Goal: Task Accomplishment & Management: Manage account settings

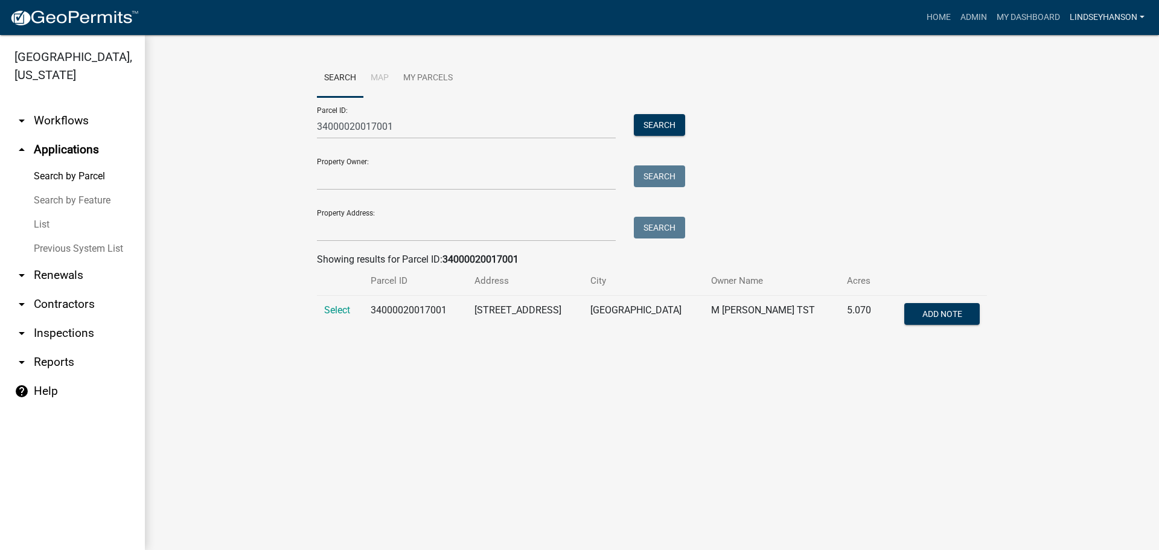
click at [1112, 26] on link "Lindseyhanson" at bounding box center [1107, 17] width 84 height 23
click at [1096, 115] on link "Logout" at bounding box center [1100, 117] width 97 height 29
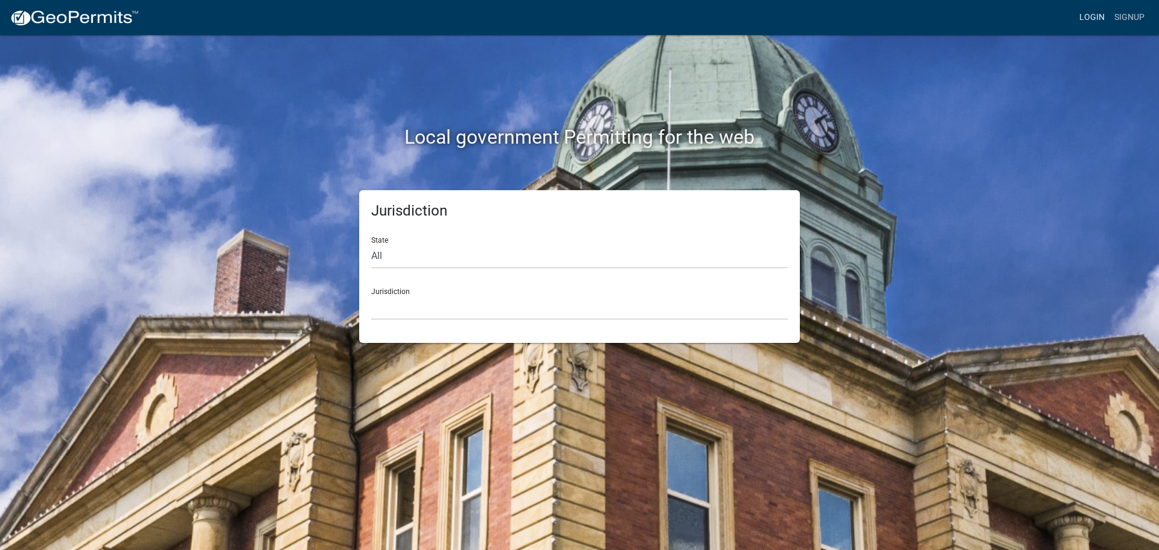
click at [1087, 20] on link "Login" at bounding box center [1091, 17] width 35 height 23
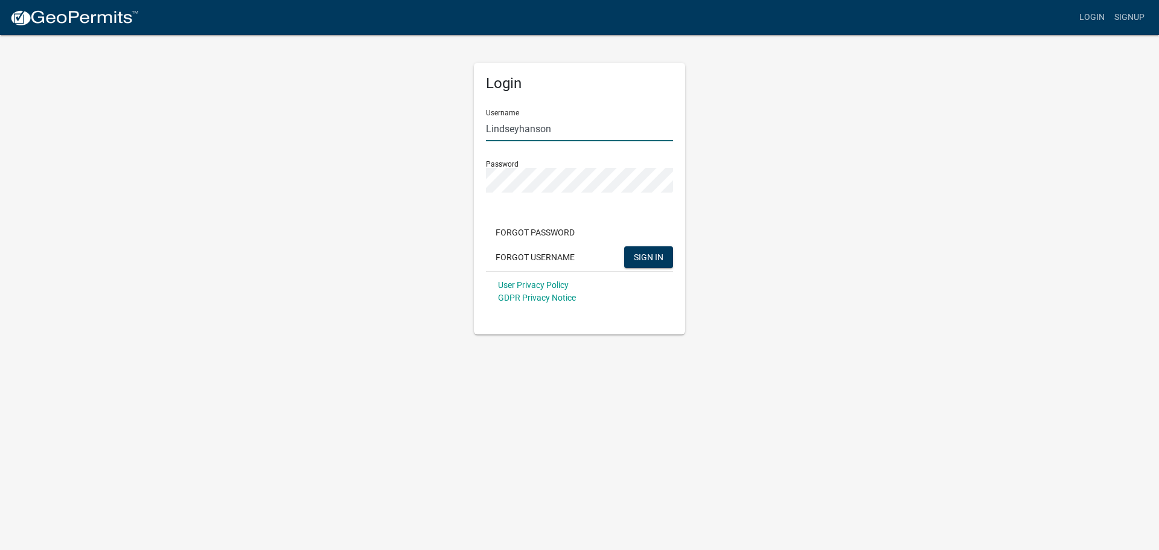
click at [607, 132] on input "Lindseyhanson" at bounding box center [579, 128] width 187 height 25
type input "L"
drag, startPoint x: 537, startPoint y: 193, endPoint x: 531, endPoint y: 179, distance: 14.6
click at [531, 179] on div "Password" at bounding box center [579, 172] width 187 height 42
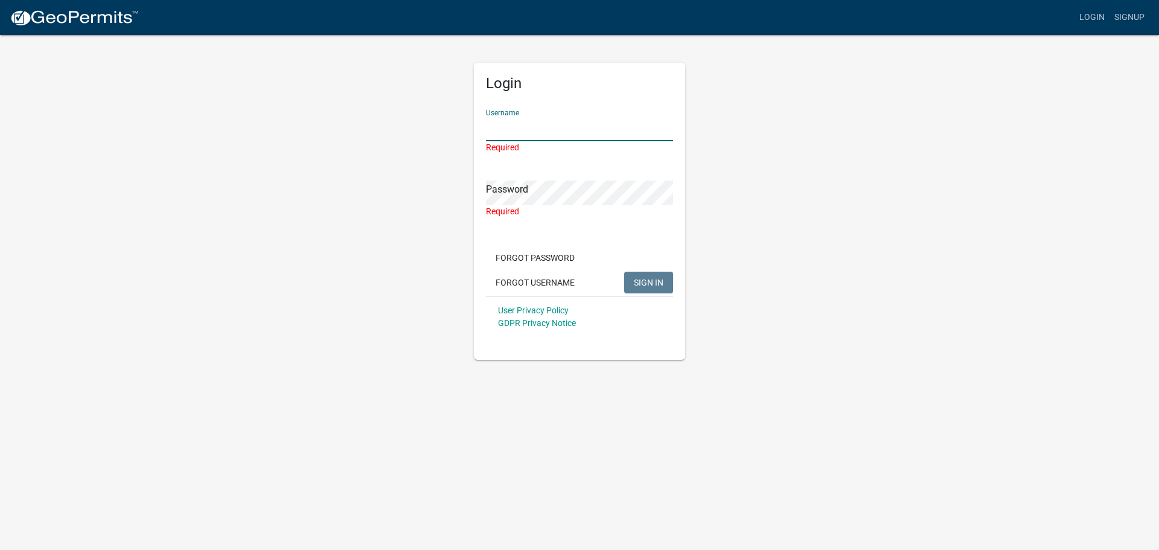
click at [546, 129] on input "Username" at bounding box center [579, 128] width 187 height 25
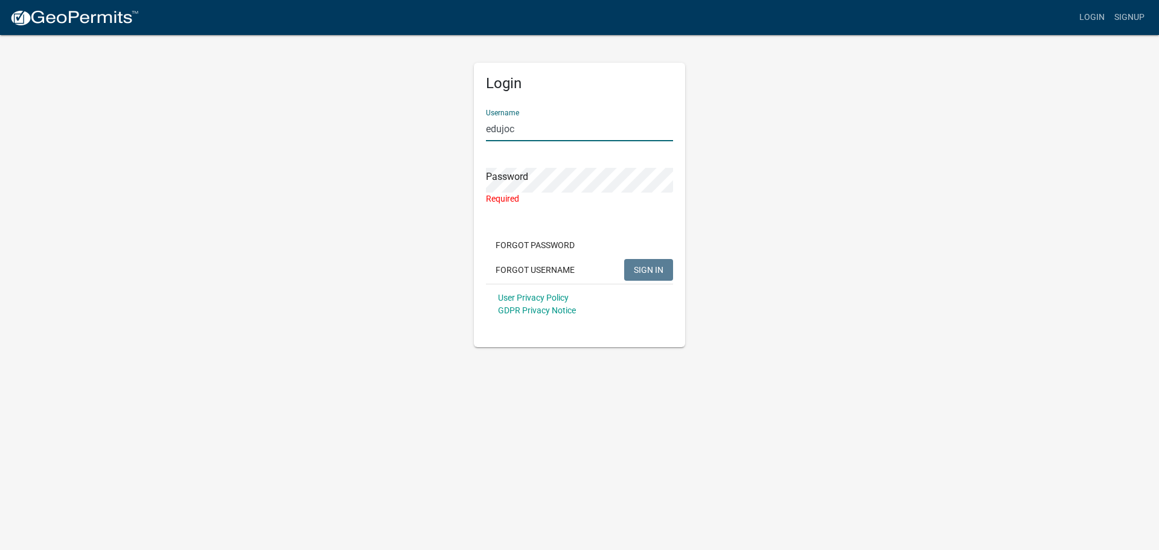
type input "edujoc"
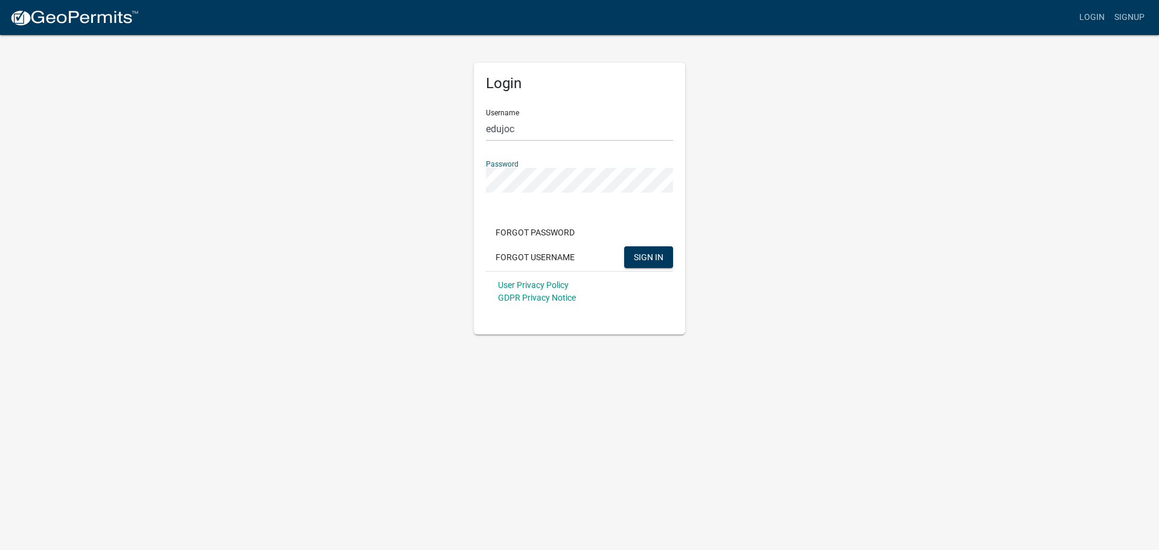
click at [603, 167] on div "Password" at bounding box center [579, 172] width 187 height 42
click at [650, 260] on span "SIGN IN" at bounding box center [649, 257] width 30 height 10
